Goal: Task Accomplishment & Management: Use online tool/utility

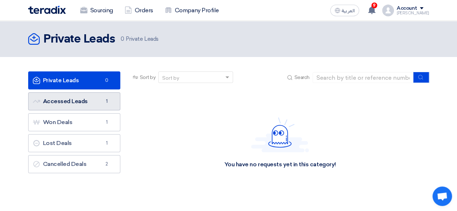
click at [95, 104] on link "Accessed Leads Accessed Leads 1" at bounding box center [74, 101] width 92 height 18
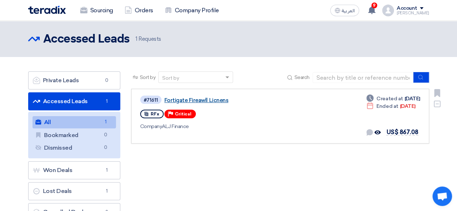
click at [212, 101] on link "Fortigate Fireawll Licnens" at bounding box center [254, 100] width 181 height 7
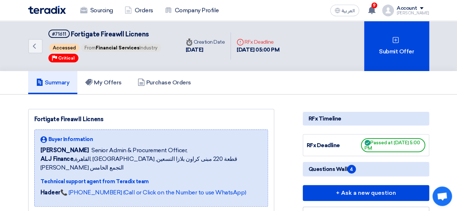
click at [331, 90] on div "Summary My Offers Purchase Orders" at bounding box center [228, 82] width 401 height 23
click at [63, 86] on link "Summary" at bounding box center [52, 82] width 49 height 23
